Goal: Information Seeking & Learning: Learn about a topic

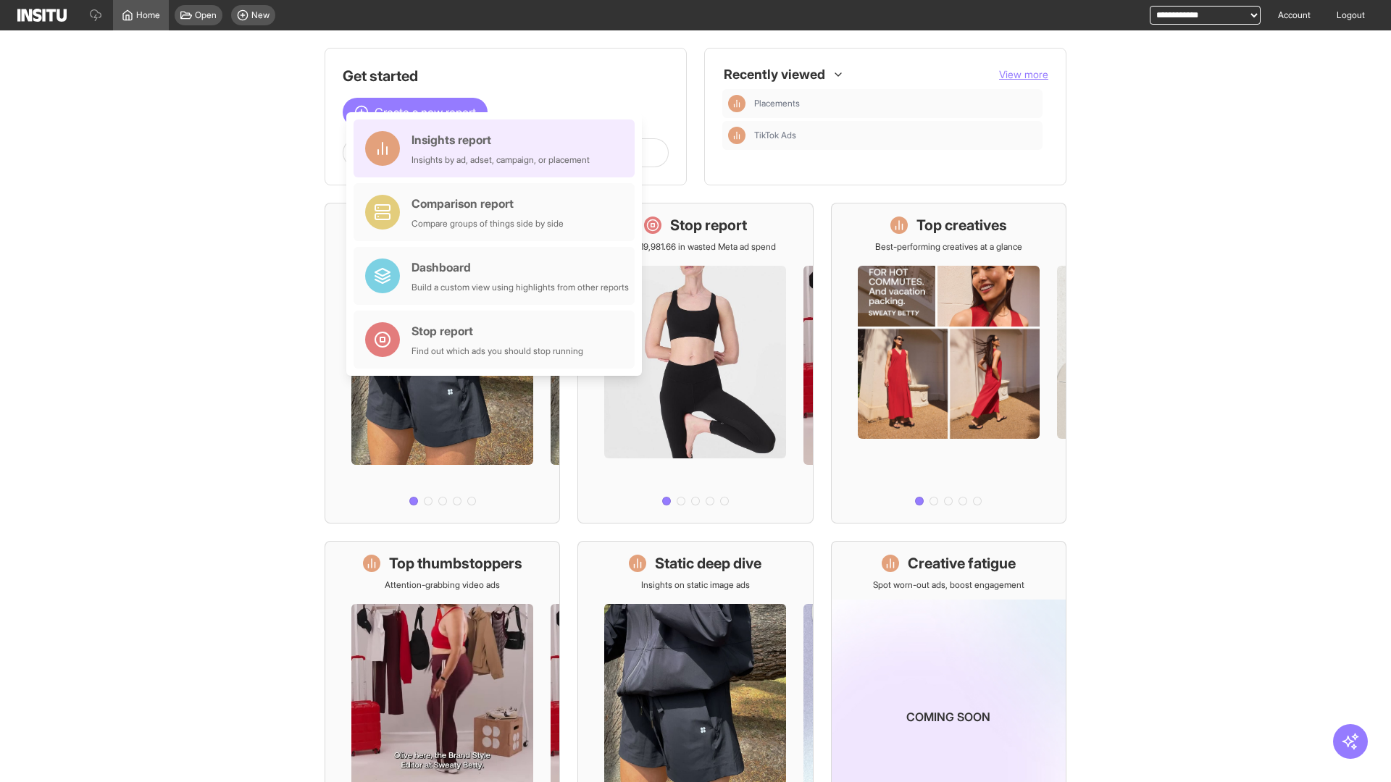
click at [498, 148] on div "Insights report Insights by ad, adset, campaign, or placement" at bounding box center [500, 148] width 178 height 35
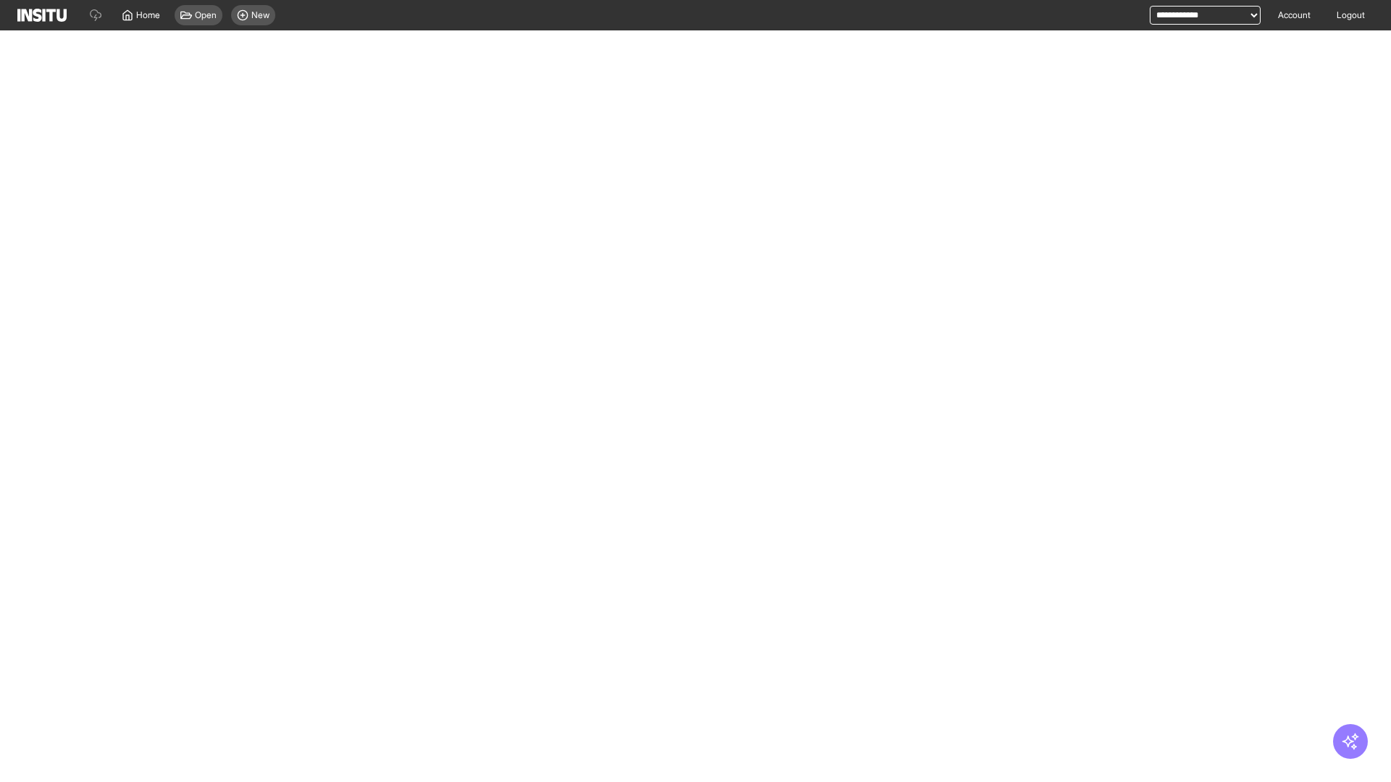
select select "**"
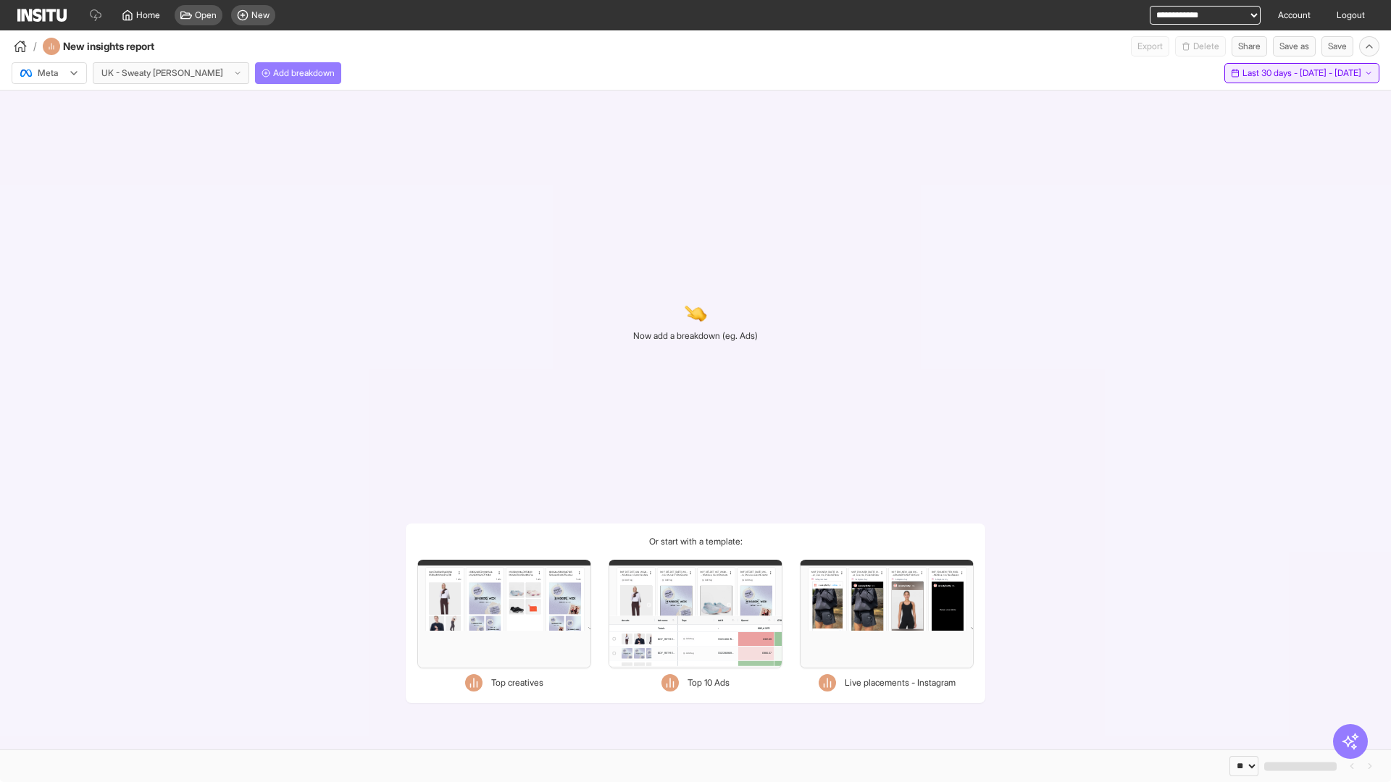
click at [1269, 73] on span "Last 30 days - [DATE] - [DATE]" at bounding box center [1301, 73] width 119 height 12
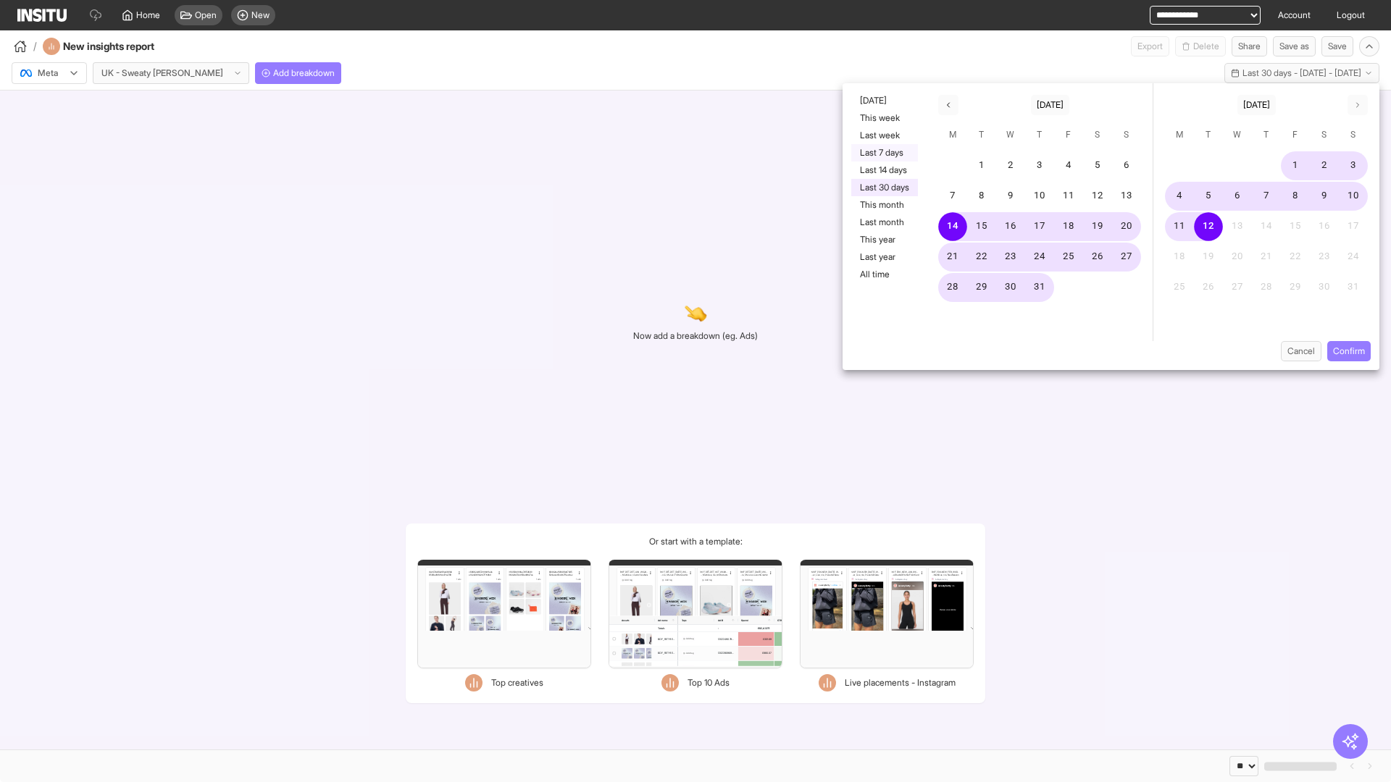
click at [883, 153] on button "Last 7 days" at bounding box center [884, 152] width 67 height 17
